Goal: Information Seeking & Learning: Learn about a topic

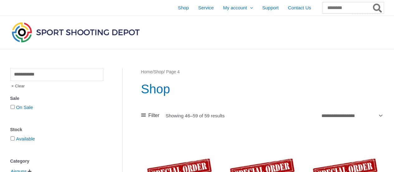
click at [329, 7] on input "Search for:" at bounding box center [352, 7] width 61 height 11
type input "*******"
click at [372, 2] on button "Search" at bounding box center [378, 7] width 12 height 11
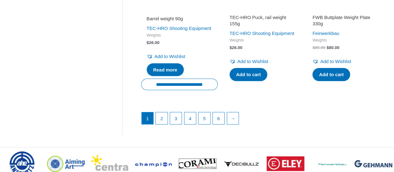
scroll to position [903, 0]
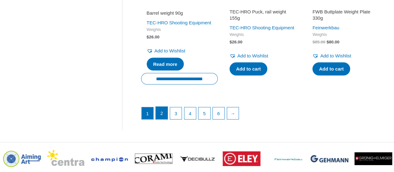
click at [165, 119] on link "2" at bounding box center [162, 113] width 12 height 12
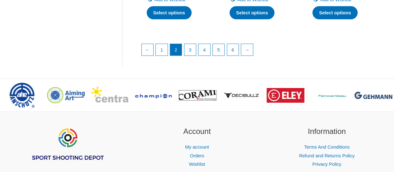
scroll to position [983, 0]
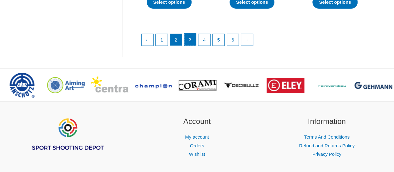
click at [192, 46] on link "3" at bounding box center [190, 39] width 12 height 12
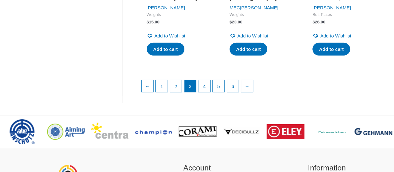
scroll to position [954, 0]
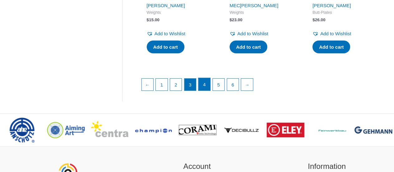
click at [202, 80] on link "4" at bounding box center [204, 84] width 12 height 12
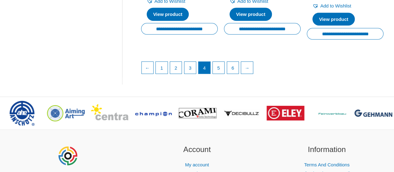
scroll to position [971, 0]
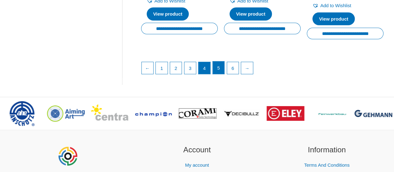
click at [219, 72] on link "5" at bounding box center [219, 67] width 12 height 12
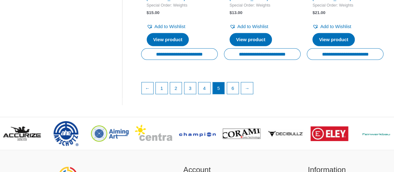
scroll to position [970, 0]
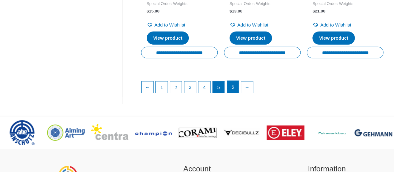
click at [237, 90] on link "6" at bounding box center [233, 87] width 12 height 12
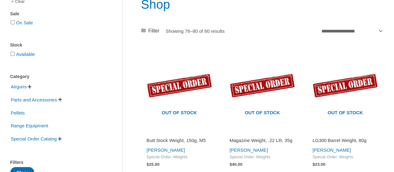
scroll to position [85, 0]
